Goal: Find specific page/section: Find specific page/section

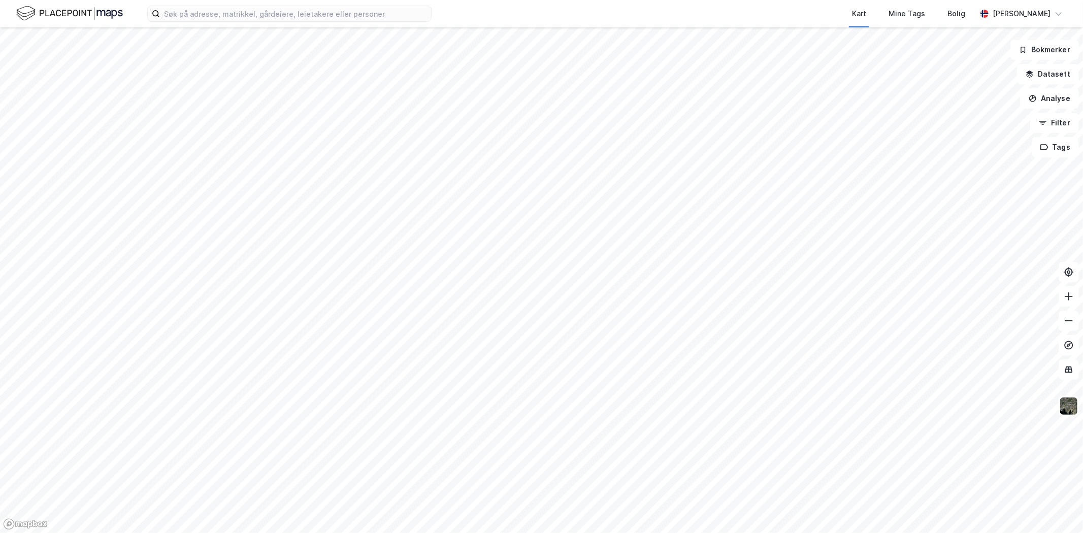
click at [272, 22] on div "Kart Mine Tags Bolig [PERSON_NAME]" at bounding box center [541, 13] width 1083 height 27
click at [270, 8] on input at bounding box center [295, 13] width 271 height 15
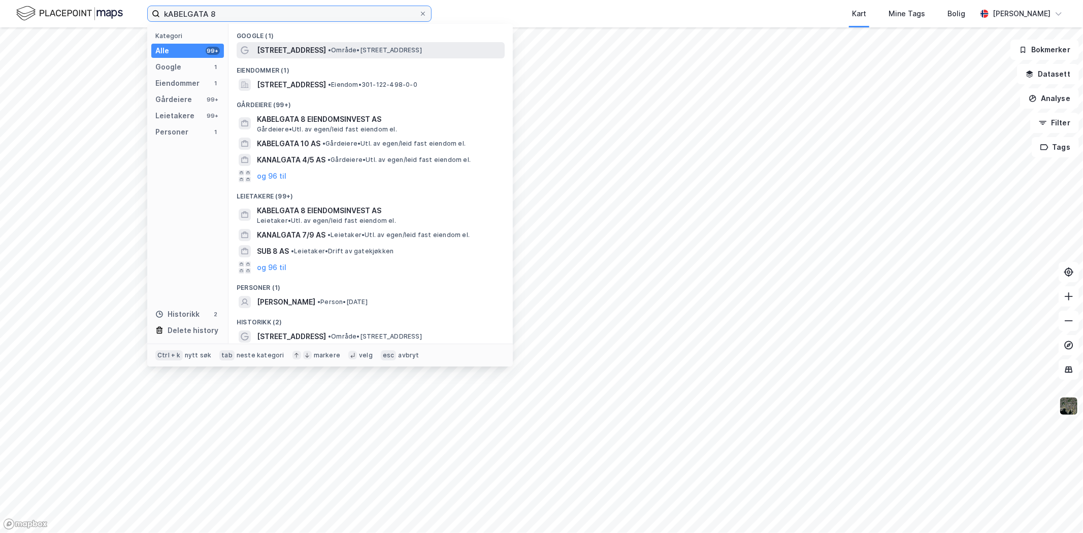
type input "kABELGATA 8"
click at [282, 48] on span "[STREET_ADDRESS]" at bounding box center [291, 50] width 69 height 12
